Goal: Find specific page/section: Find specific page/section

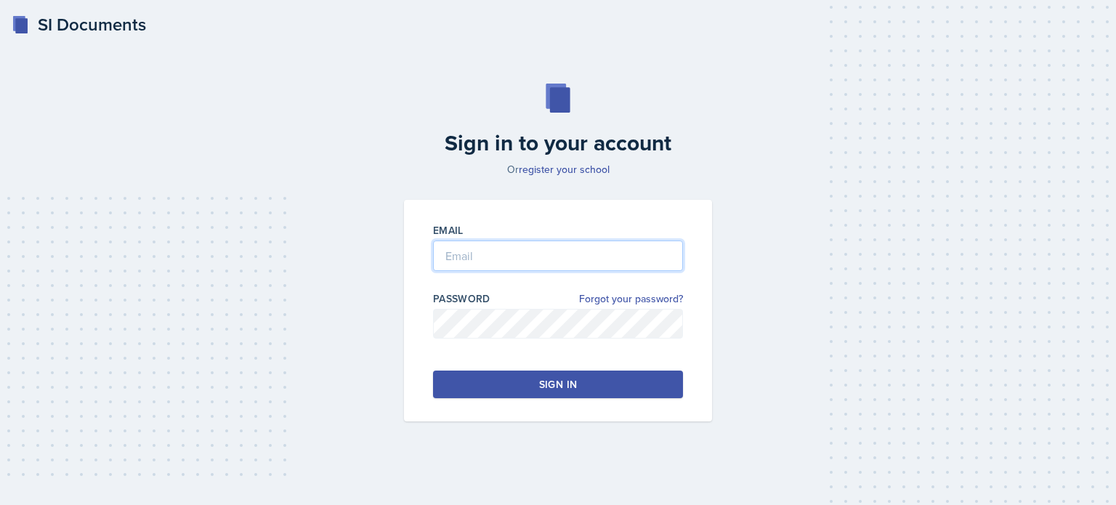
click at [531, 252] on input "email" at bounding box center [558, 256] width 250 height 31
type input "[EMAIL_ADDRESS][DOMAIN_NAME]"
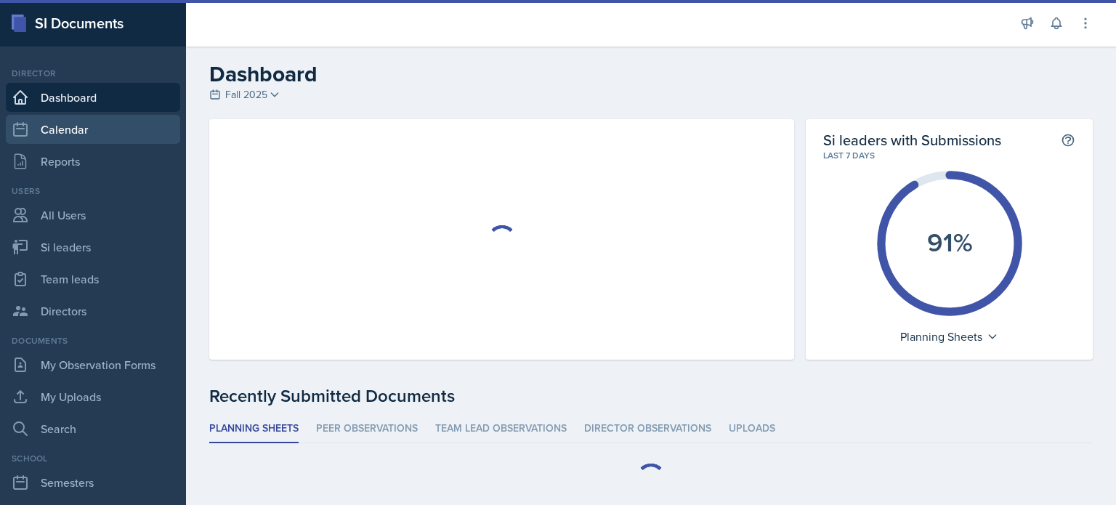
click at [73, 133] on link "Calendar" at bounding box center [93, 129] width 174 height 29
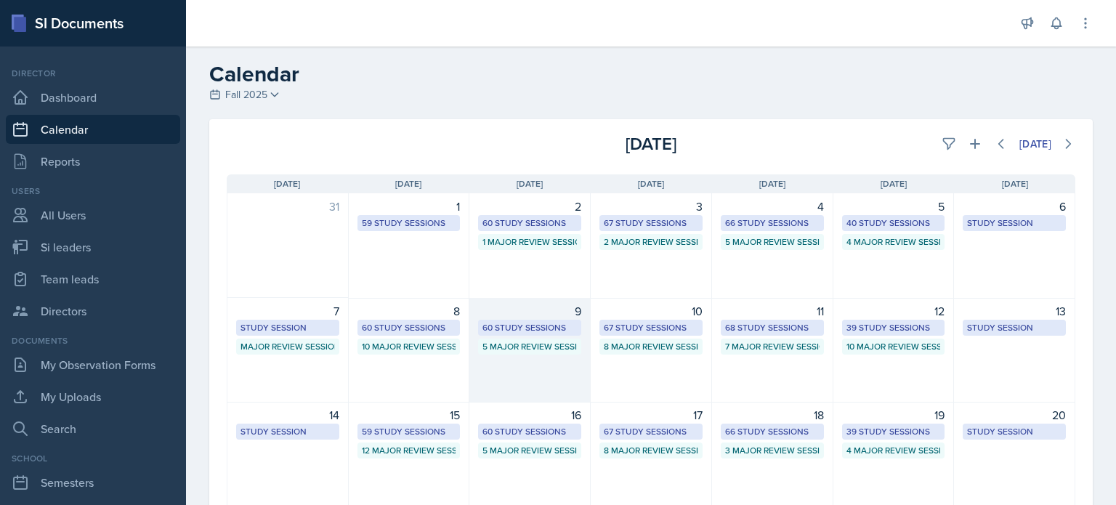
click at [516, 365] on div "9 60 Study Sessions 5 Major Review Sessions" at bounding box center [529, 350] width 121 height 105
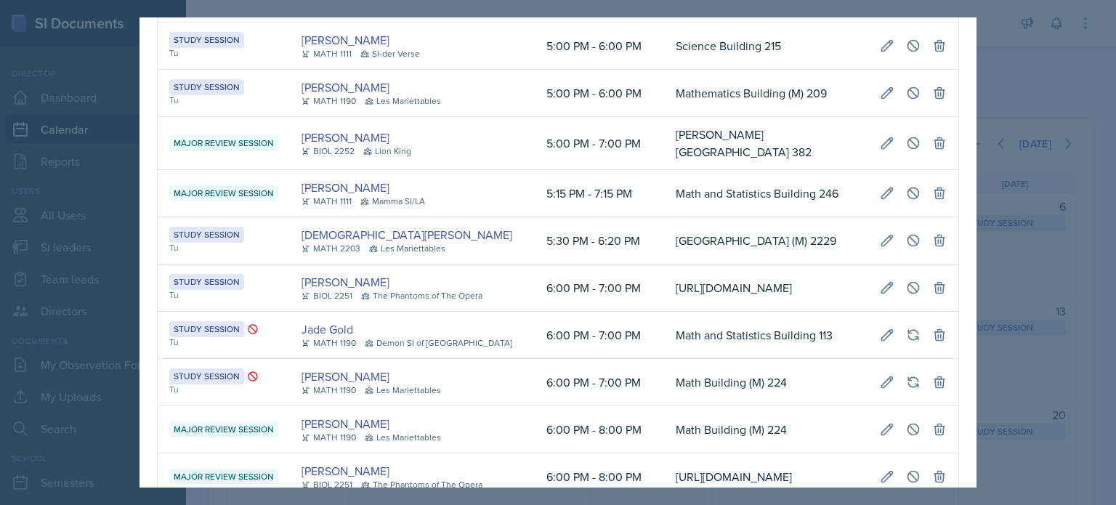
scroll to position [2616, 0]
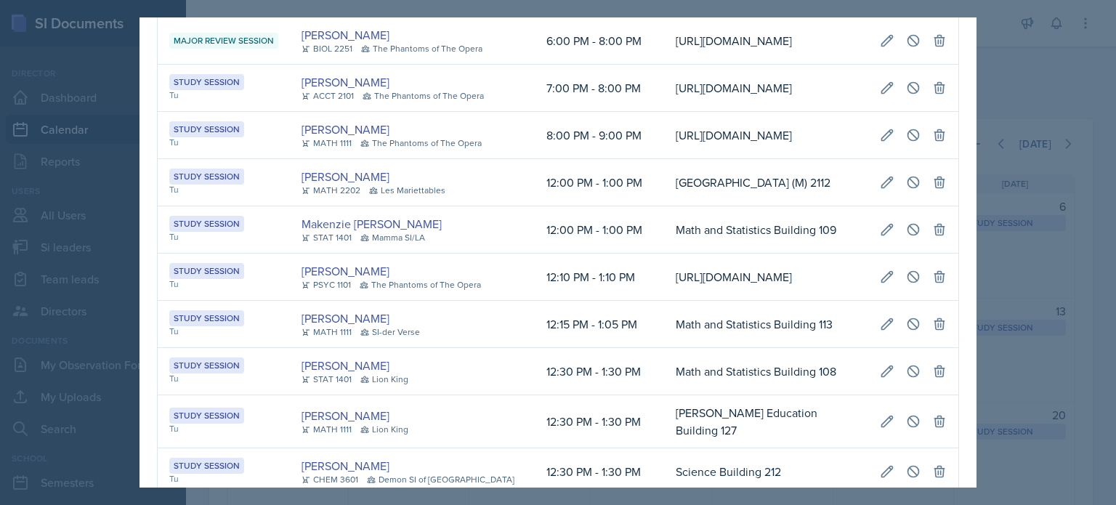
click at [1045, 92] on div at bounding box center [558, 252] width 1116 height 505
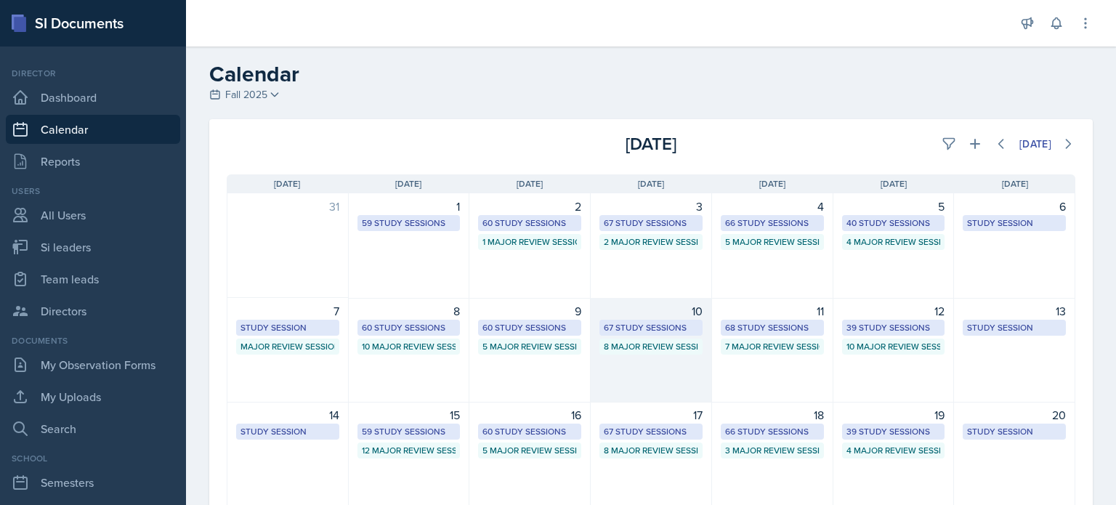
click at [612, 364] on div "10 67 Study Sessions 8 Major Review Sessions" at bounding box center [651, 350] width 121 height 105
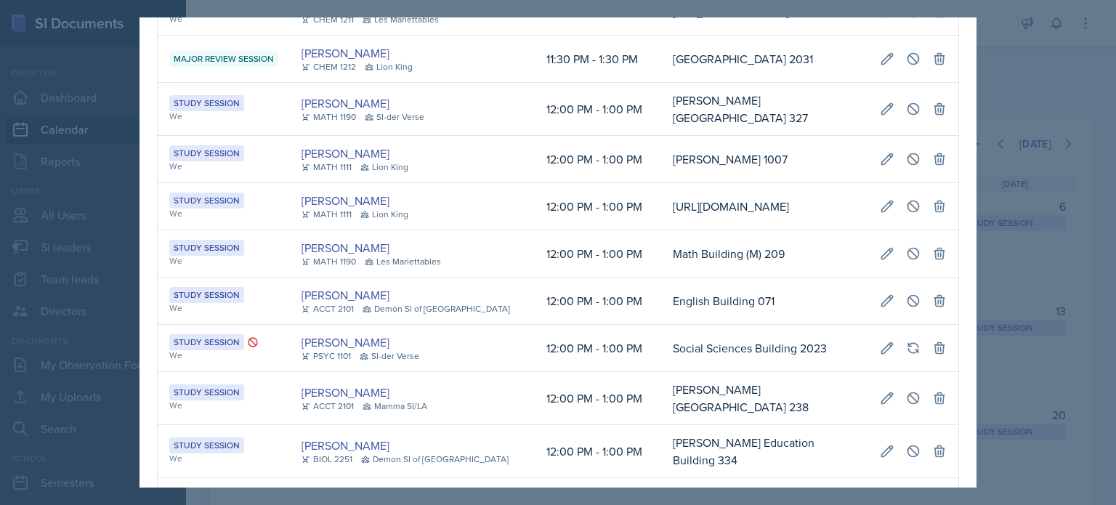
scroll to position [3125, 0]
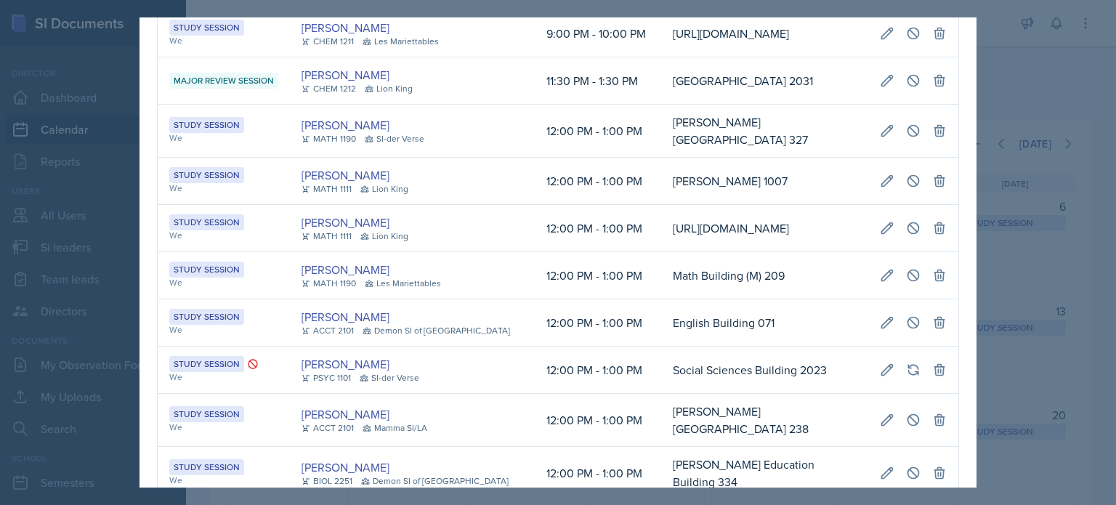
click at [1045, 81] on div at bounding box center [558, 252] width 1116 height 505
